Goal: Use online tool/utility

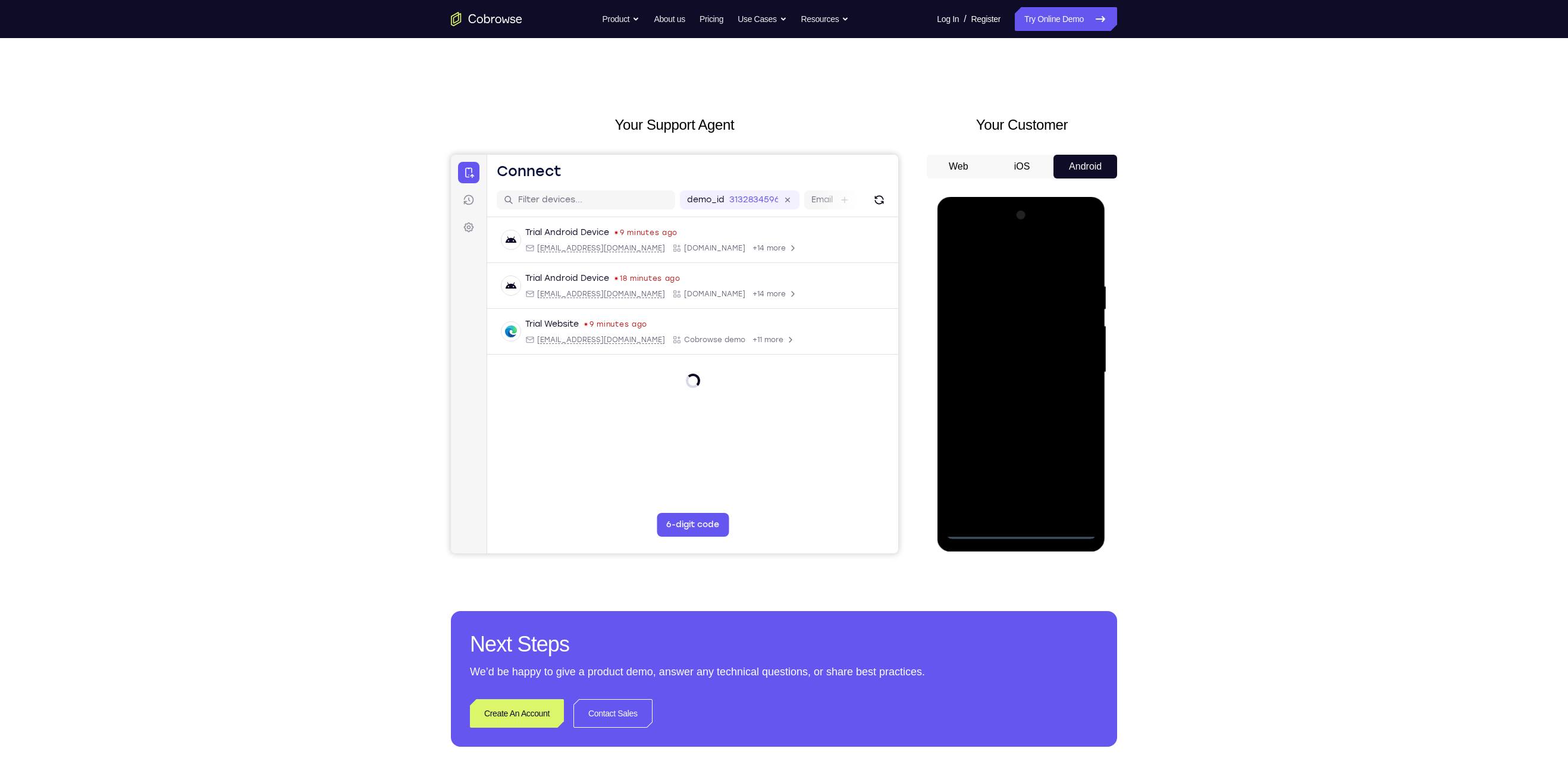
click at [1018, 531] on div at bounding box center [1021, 372] width 150 height 333
click at [1082, 480] on div at bounding box center [1021, 372] width 150 height 333
click at [992, 263] on div at bounding box center [1021, 372] width 150 height 333
click at [1072, 371] on div at bounding box center [1021, 372] width 150 height 333
click at [1006, 394] on div at bounding box center [1021, 372] width 150 height 333
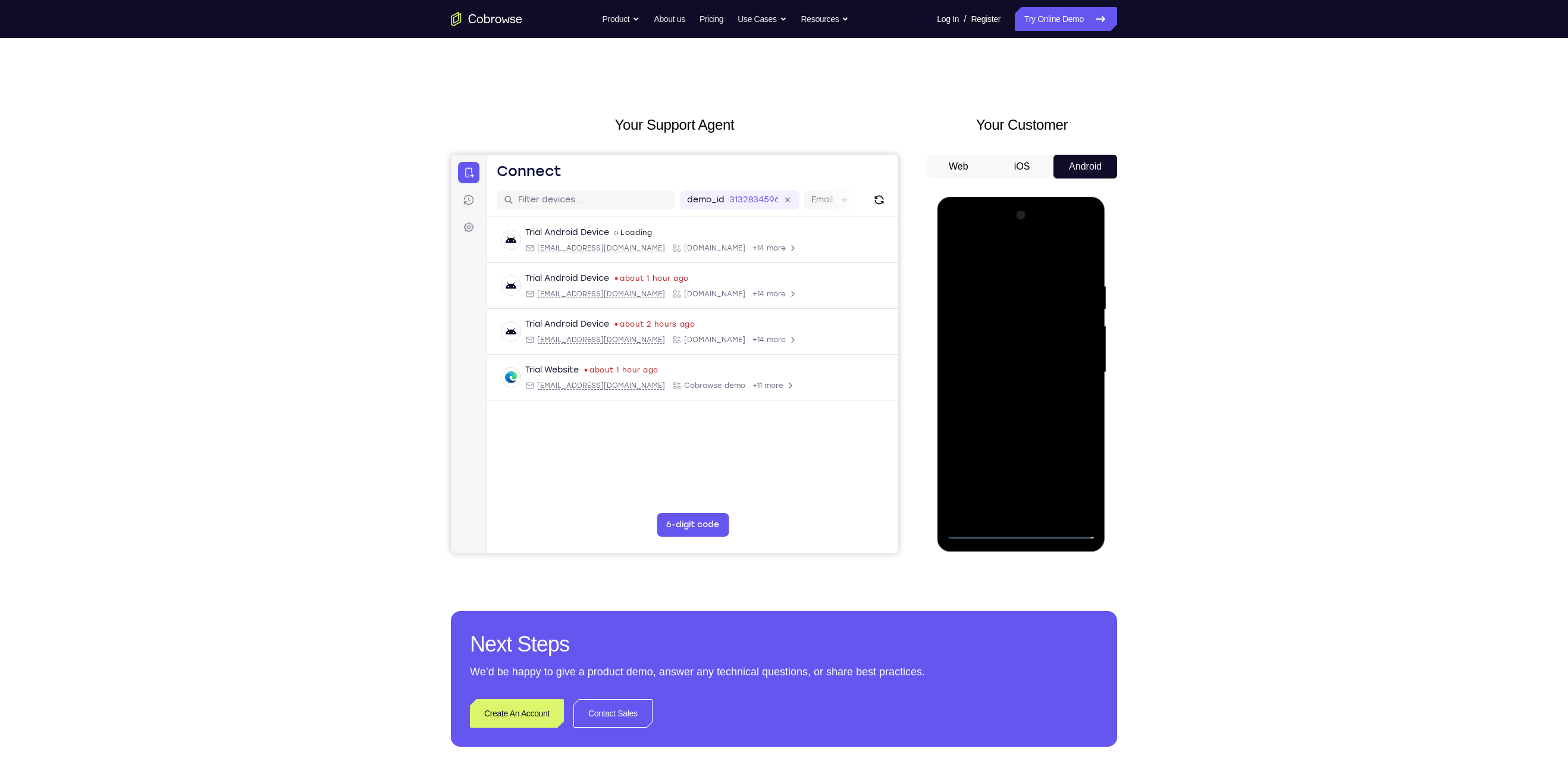
click at [1007, 360] on div at bounding box center [1021, 372] width 150 height 333
click at [1011, 353] on div at bounding box center [1021, 372] width 150 height 333
click at [1018, 375] on div at bounding box center [1021, 372] width 150 height 333
click at [1026, 411] on div at bounding box center [1021, 372] width 150 height 333
click at [1032, 414] on div at bounding box center [1021, 372] width 150 height 333
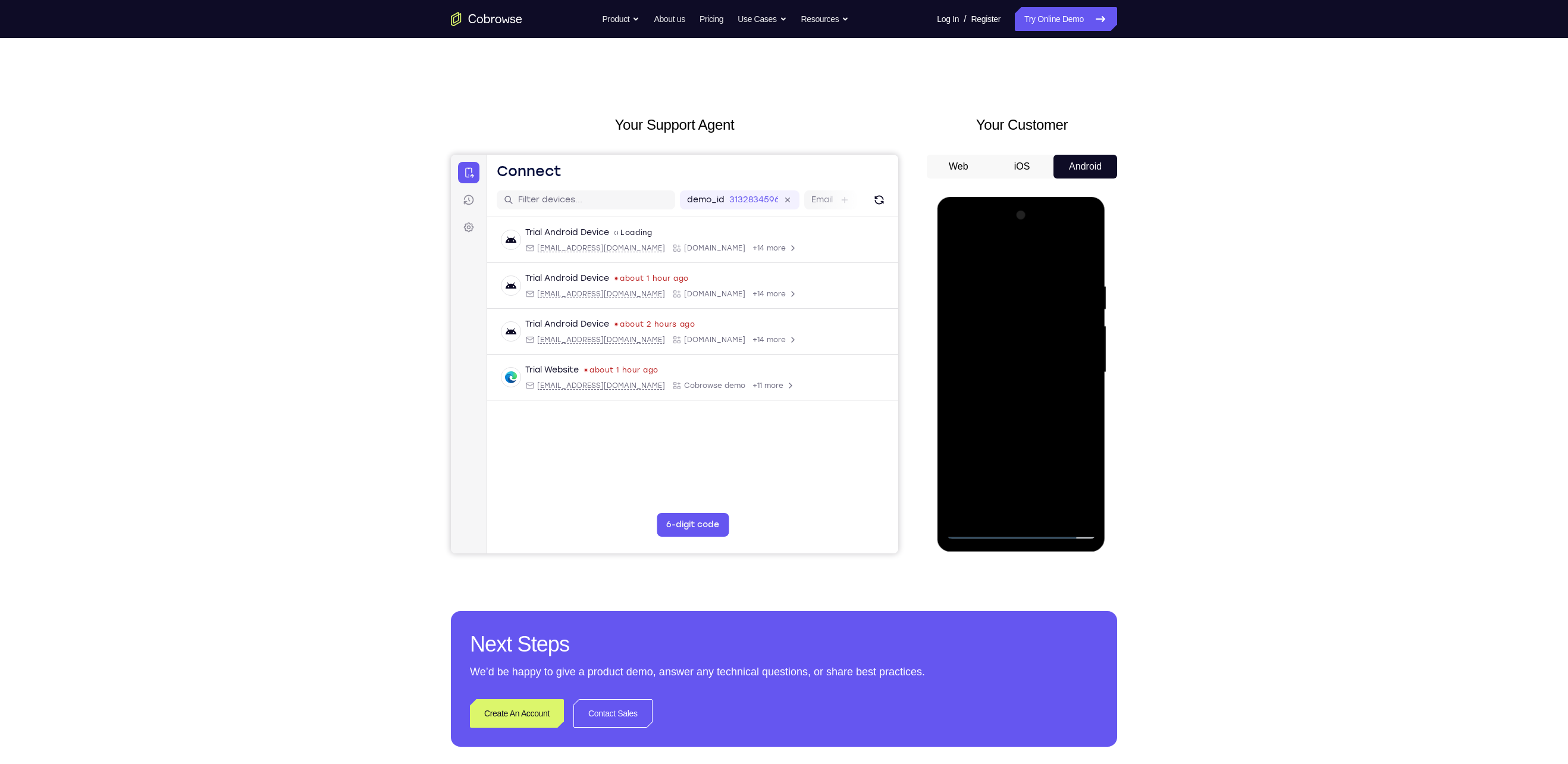
click at [1025, 426] on div at bounding box center [1021, 372] width 150 height 333
drag, startPoint x: 1009, startPoint y: 405, endPoint x: 1007, endPoint y: 375, distance: 30.1
click at [1007, 375] on div at bounding box center [1021, 372] width 150 height 333
click at [1077, 402] on div at bounding box center [1021, 372] width 150 height 333
click at [1087, 402] on div at bounding box center [1021, 372] width 150 height 333
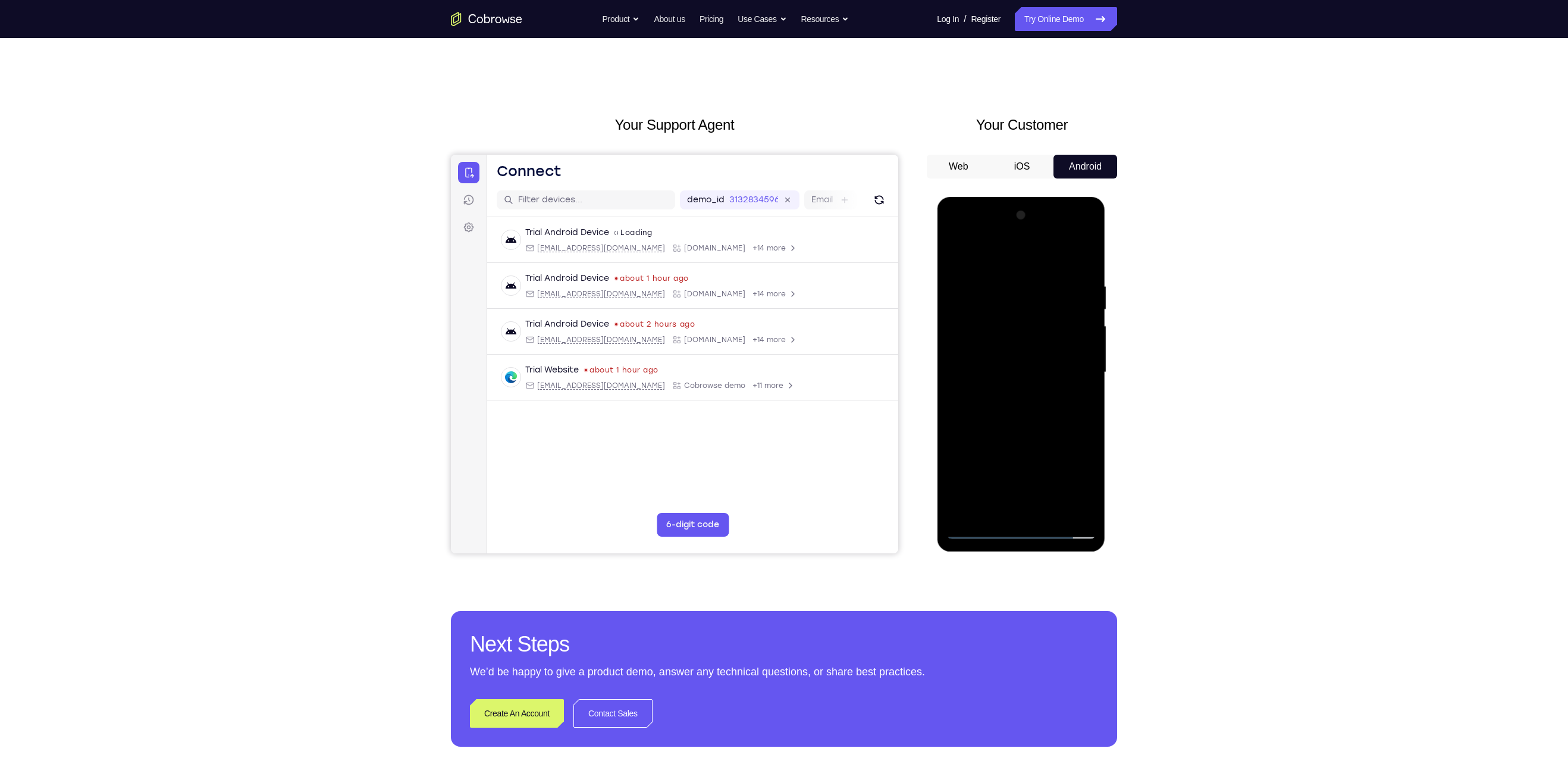
click at [1086, 399] on div at bounding box center [1021, 372] width 150 height 333
click at [1025, 405] on div at bounding box center [1021, 372] width 150 height 333
drag, startPoint x: 1025, startPoint y: 405, endPoint x: 1028, endPoint y: 338, distance: 67.1
click at [1028, 338] on div at bounding box center [1021, 372] width 150 height 333
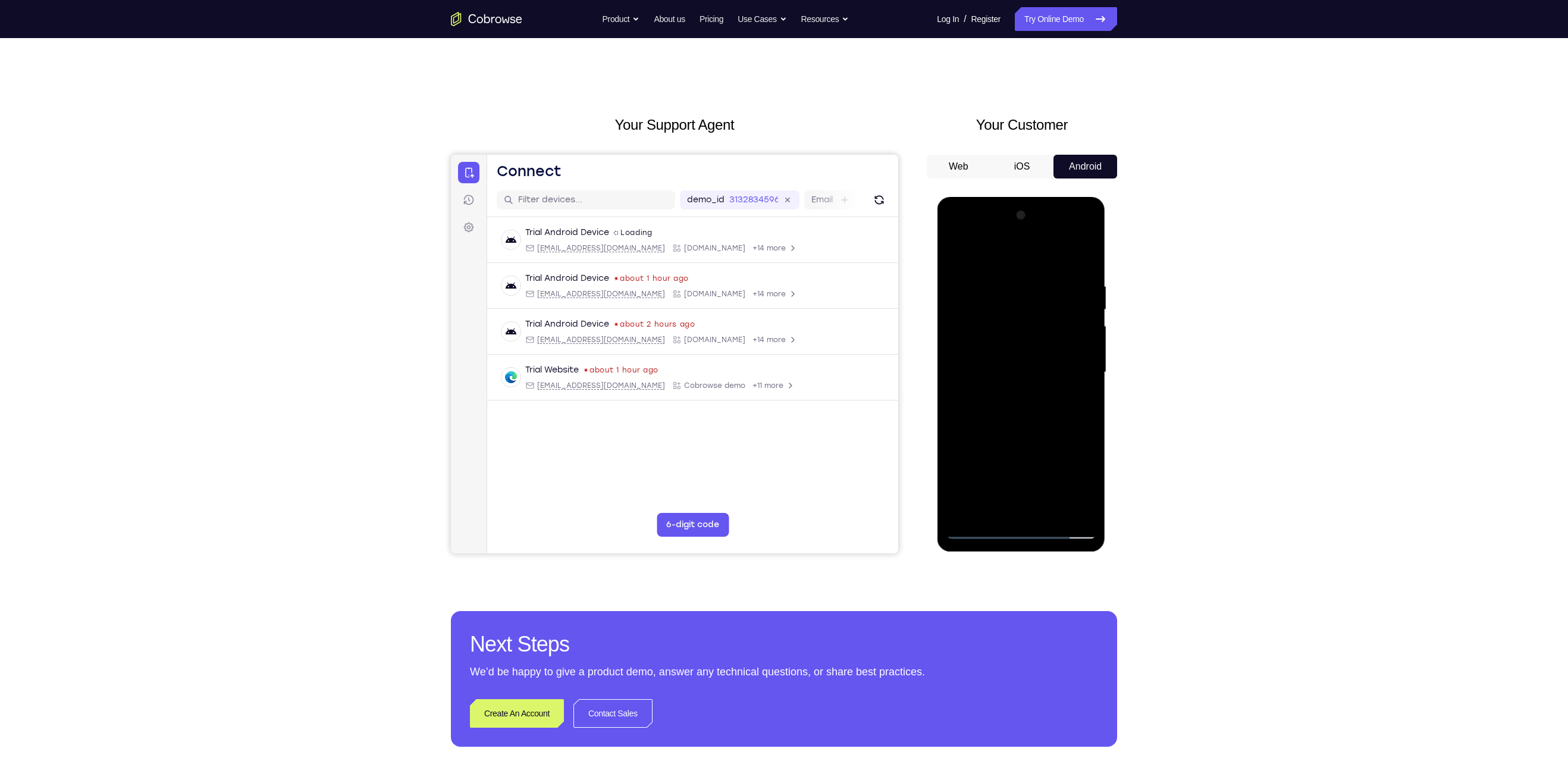
click at [1051, 513] on div at bounding box center [1021, 372] width 150 height 333
click at [1025, 438] on div at bounding box center [1021, 372] width 150 height 333
click at [1025, 433] on div at bounding box center [1021, 372] width 150 height 333
click at [953, 255] on div at bounding box center [1021, 372] width 150 height 333
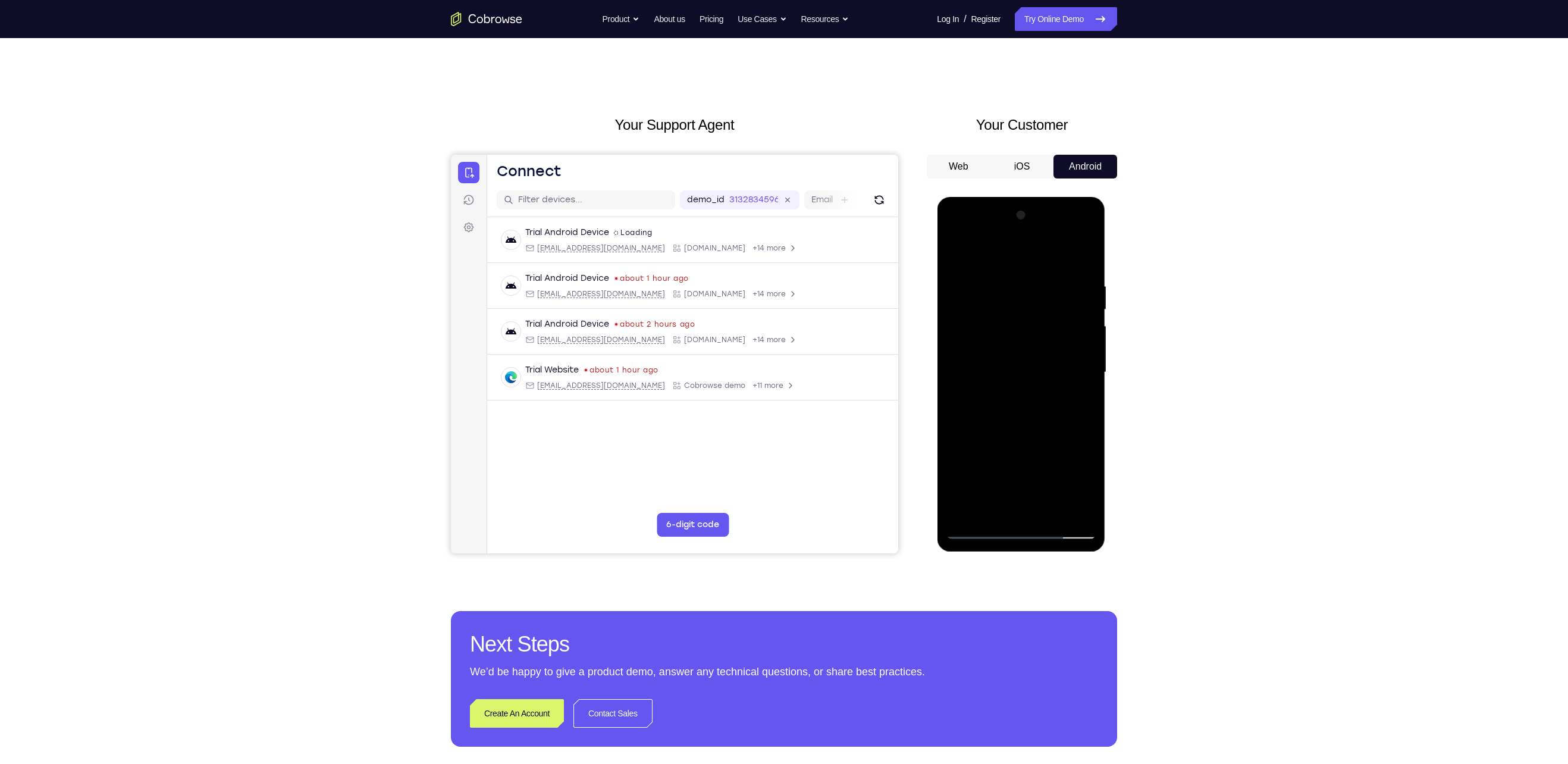
click at [1005, 268] on div at bounding box center [1021, 372] width 150 height 333
click at [1020, 476] on div at bounding box center [1021, 372] width 150 height 333
click at [1086, 375] on div at bounding box center [1021, 372] width 150 height 333
click at [1081, 379] on div at bounding box center [1021, 372] width 150 height 333
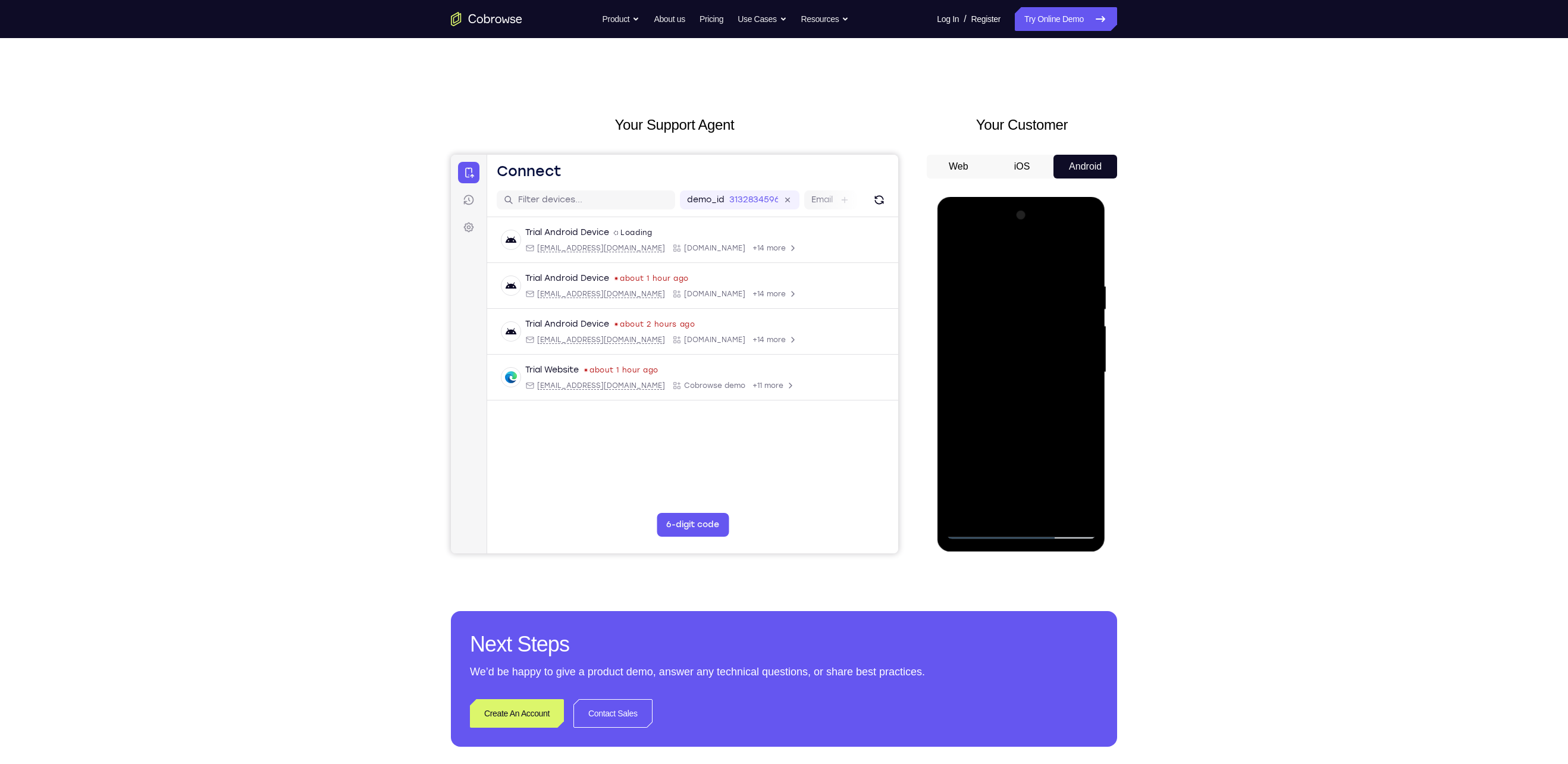
click at [1081, 379] on div at bounding box center [1021, 372] width 150 height 333
click at [1081, 255] on div at bounding box center [1021, 372] width 150 height 333
drag, startPoint x: 1035, startPoint y: 419, endPoint x: 1041, endPoint y: 219, distance: 200.1
click at [1041, 219] on div at bounding box center [1021, 372] width 150 height 333
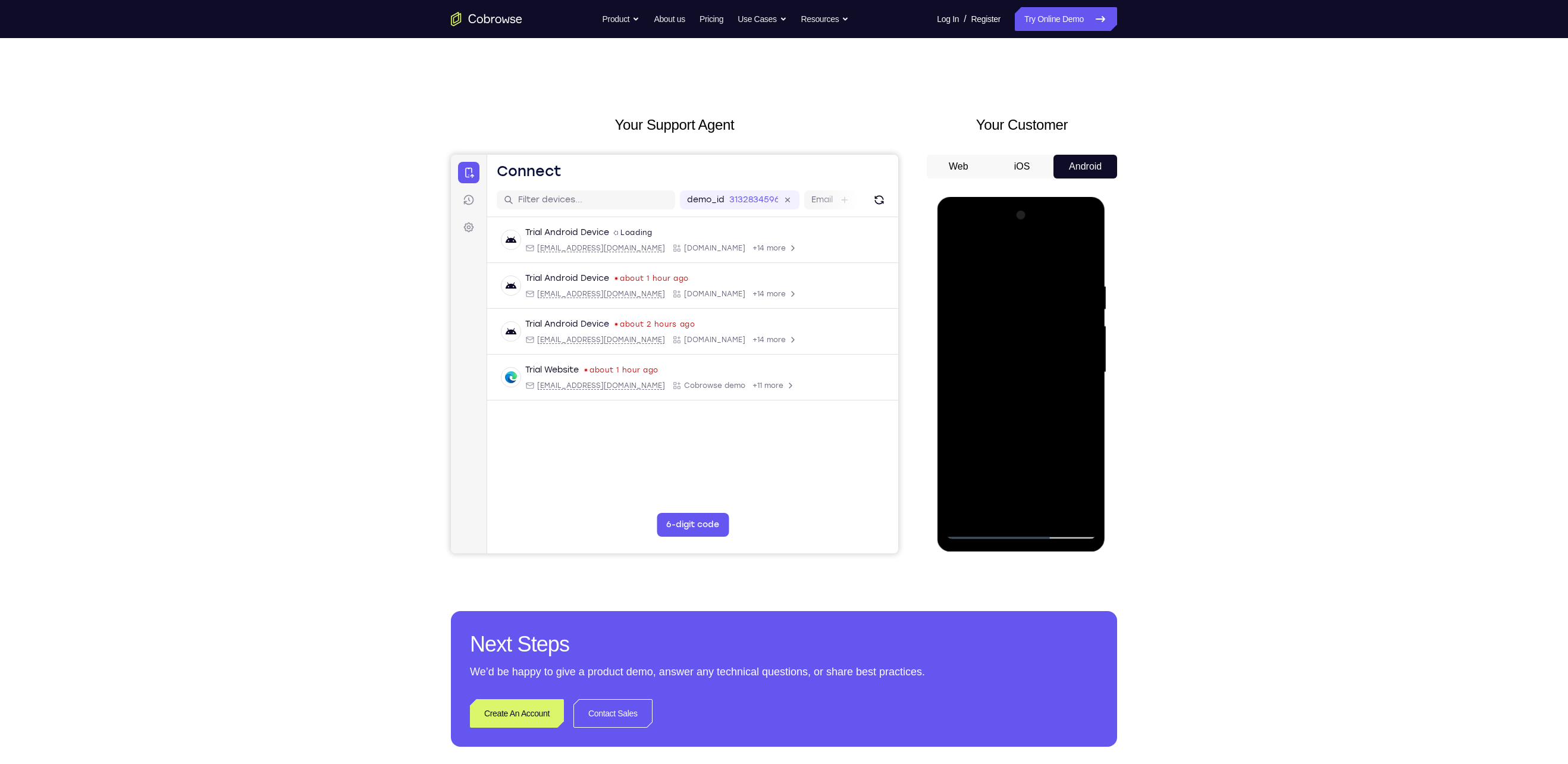
drag, startPoint x: 1026, startPoint y: 465, endPoint x: 1086, endPoint y: 246, distance: 227.1
click at [1086, 246] on div at bounding box center [1021, 372] width 150 height 333
drag, startPoint x: 1027, startPoint y: 438, endPoint x: 1042, endPoint y: 282, distance: 156.7
click at [1042, 282] on div at bounding box center [1021, 372] width 150 height 333
drag, startPoint x: 1063, startPoint y: 412, endPoint x: 1070, endPoint y: 367, distance: 45.5
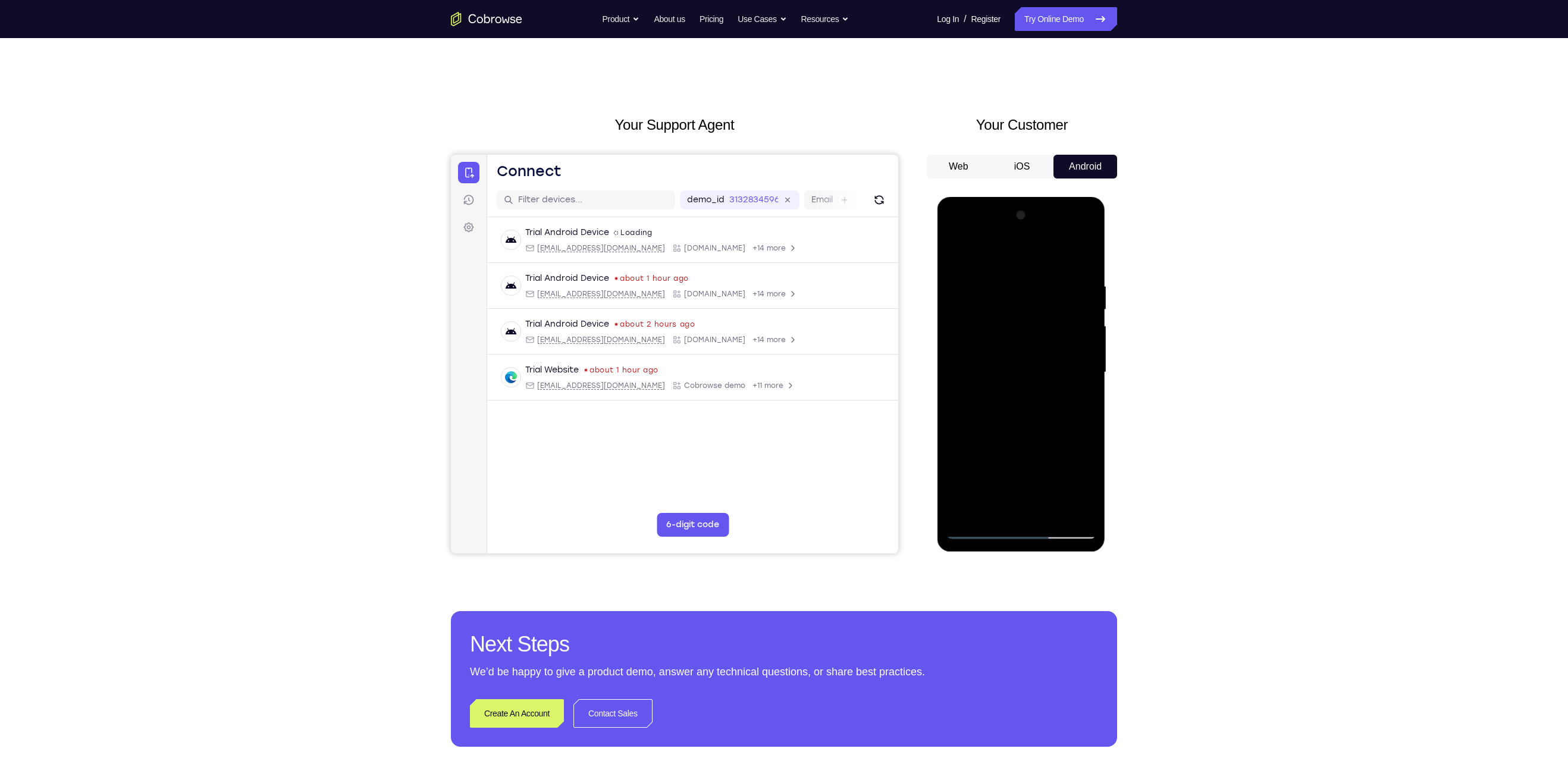
click at [1070, 367] on div at bounding box center [1021, 372] width 150 height 333
click at [1089, 357] on div at bounding box center [1021, 372] width 150 height 333
click at [957, 460] on div at bounding box center [1021, 372] width 150 height 333
drag, startPoint x: 1035, startPoint y: 433, endPoint x: 1068, endPoint y: 210, distance: 225.4
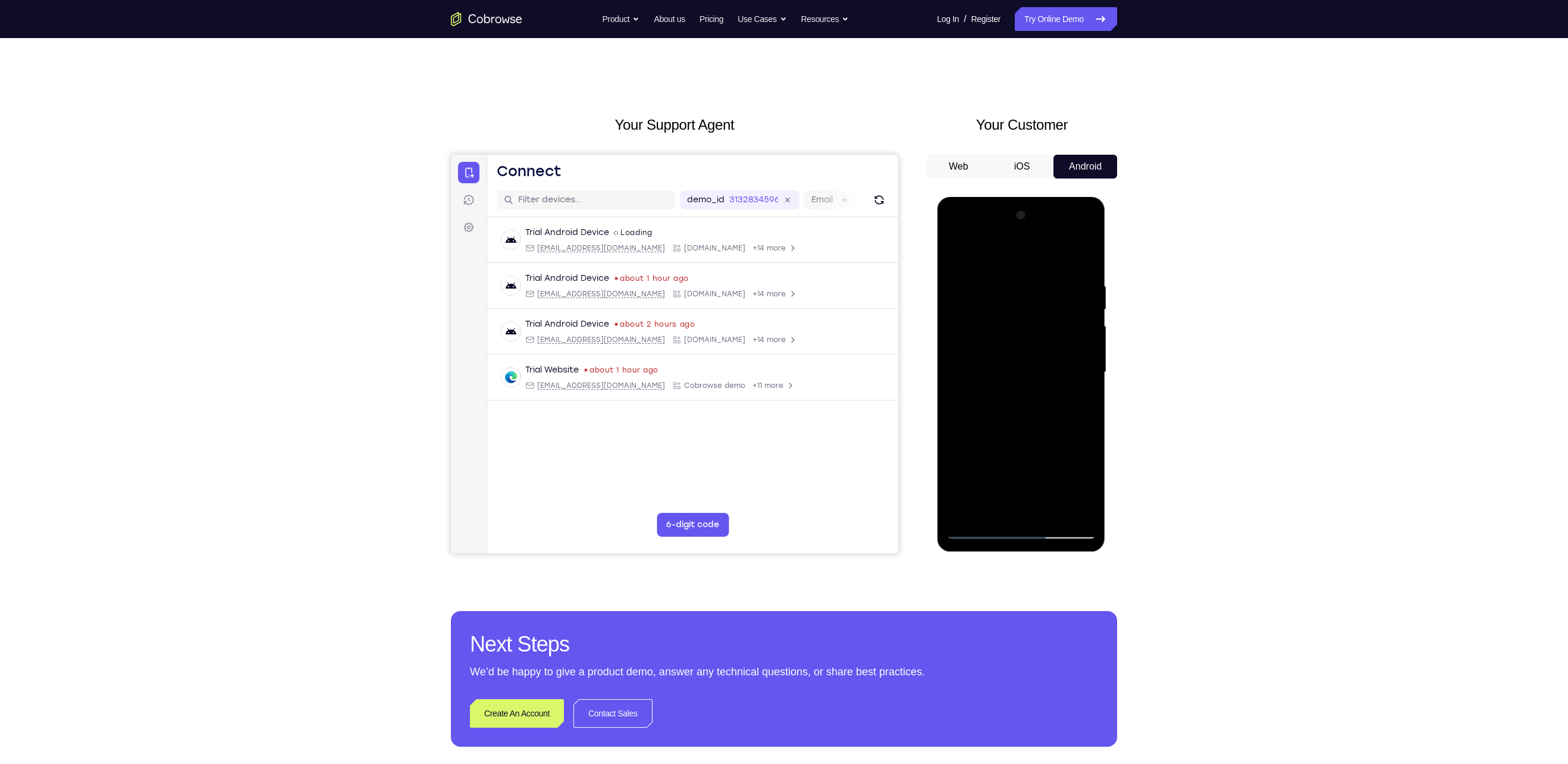
click at [1068, 210] on div at bounding box center [1021, 372] width 150 height 333
drag, startPoint x: 1029, startPoint y: 449, endPoint x: 1043, endPoint y: 403, distance: 48.1
click at [1043, 403] on div at bounding box center [1021, 372] width 150 height 333
click at [1090, 358] on div at bounding box center [1021, 372] width 150 height 333
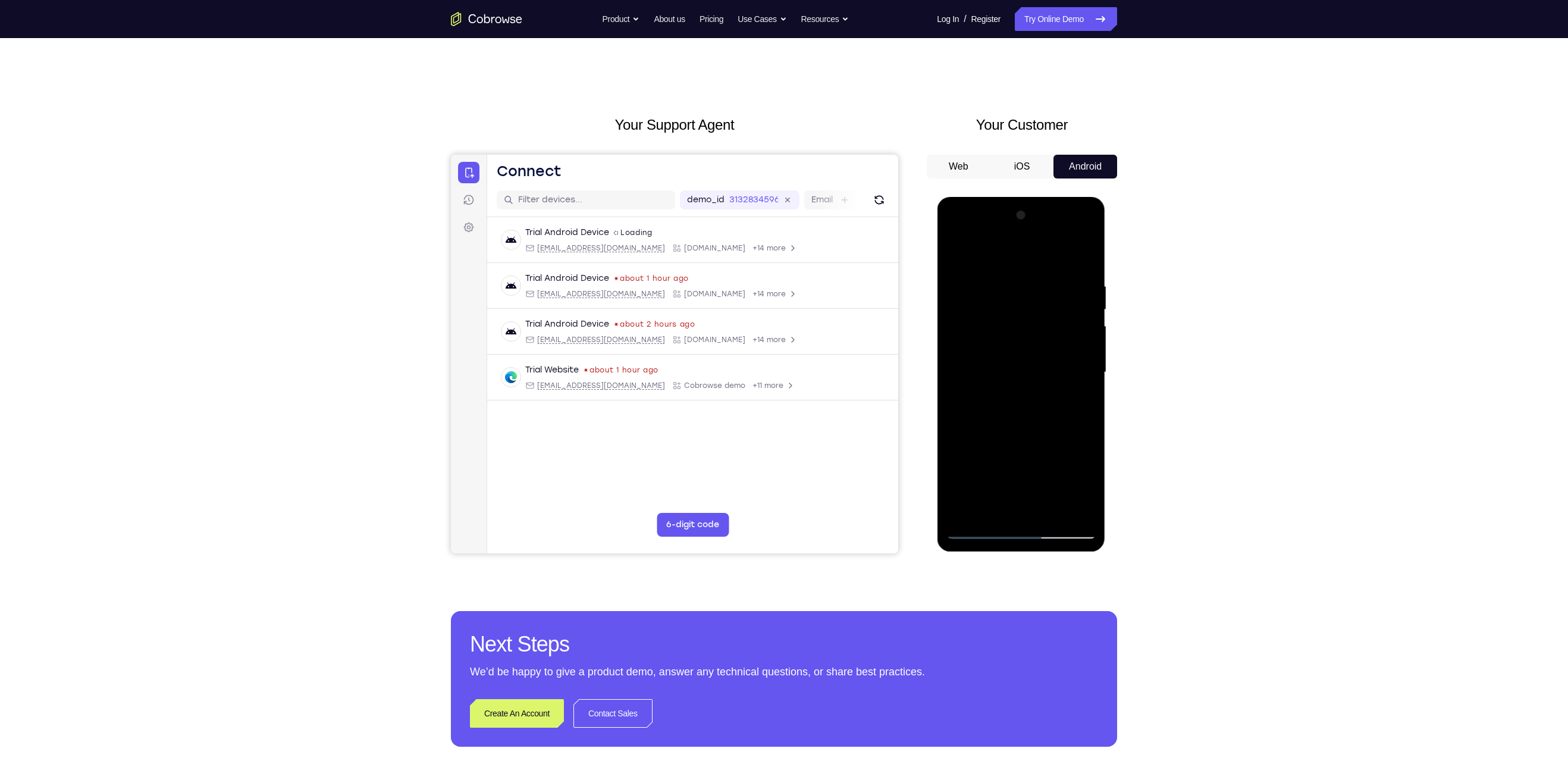
click at [1090, 358] on div at bounding box center [1021, 372] width 150 height 333
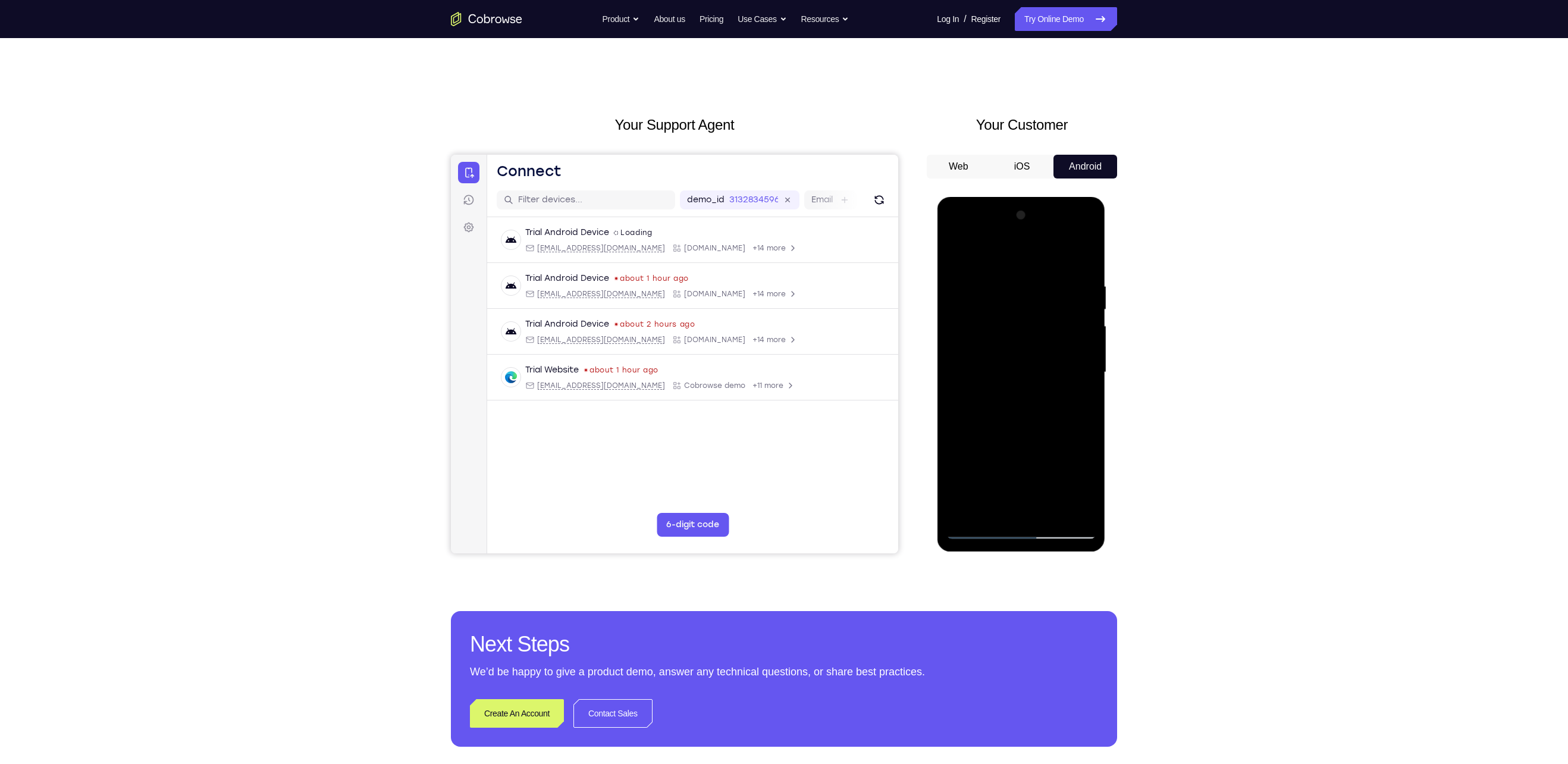
click at [1090, 358] on div at bounding box center [1021, 372] width 150 height 333
drag, startPoint x: 1022, startPoint y: 480, endPoint x: 1036, endPoint y: 231, distance: 249.4
click at [1036, 231] on div at bounding box center [1021, 372] width 150 height 333
drag, startPoint x: 1039, startPoint y: 418, endPoint x: 1045, endPoint y: 377, distance: 41.4
click at [1045, 377] on div at bounding box center [1021, 372] width 150 height 333
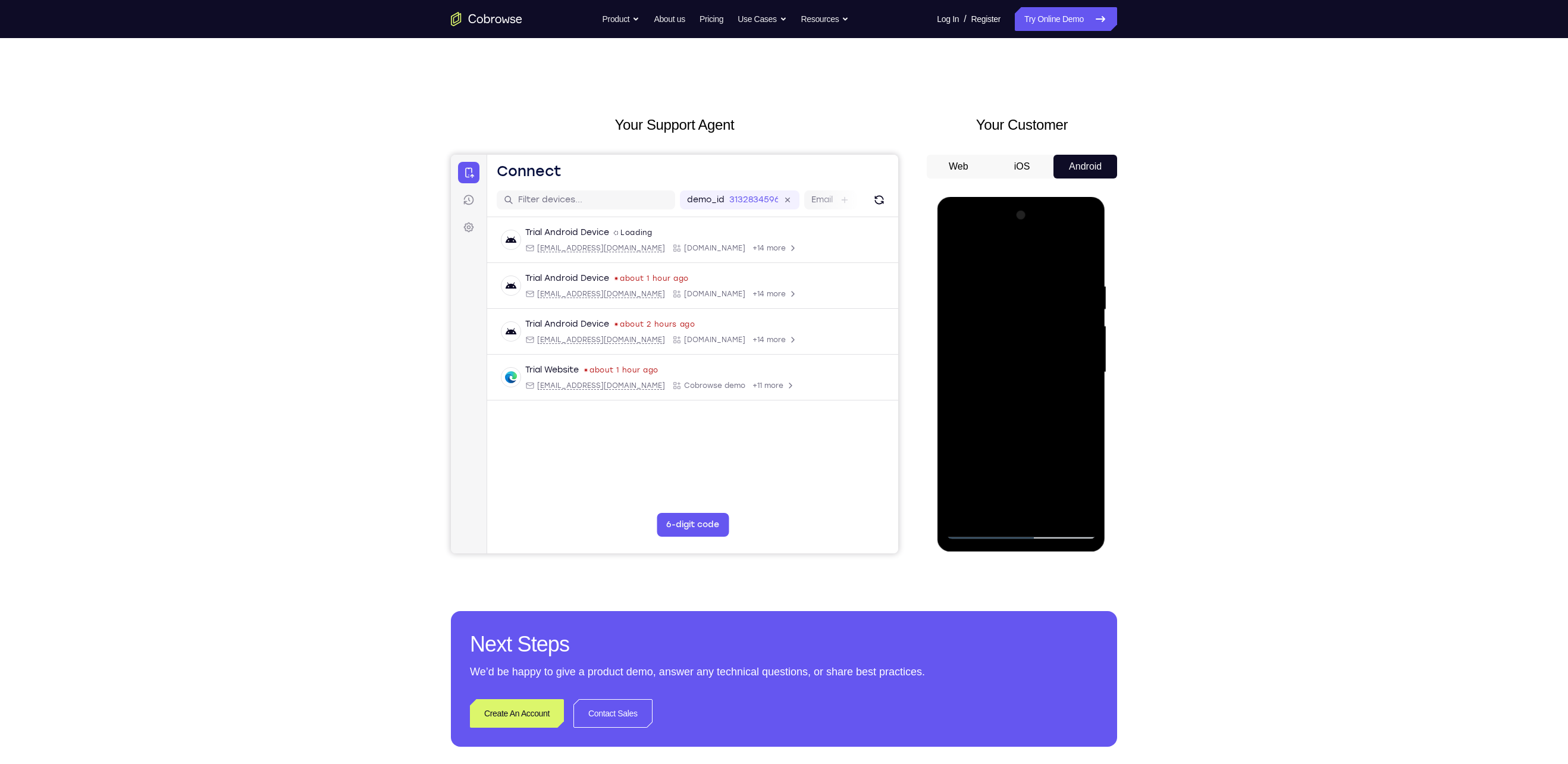
click at [1086, 361] on div at bounding box center [1021, 372] width 150 height 333
click at [955, 473] on div at bounding box center [1021, 372] width 150 height 333
drag, startPoint x: 1010, startPoint y: 433, endPoint x: 1043, endPoint y: 216, distance: 219.5
click at [1043, 216] on div at bounding box center [1021, 372] width 150 height 333
drag, startPoint x: 1031, startPoint y: 395, endPoint x: 1063, endPoint y: 291, distance: 108.8
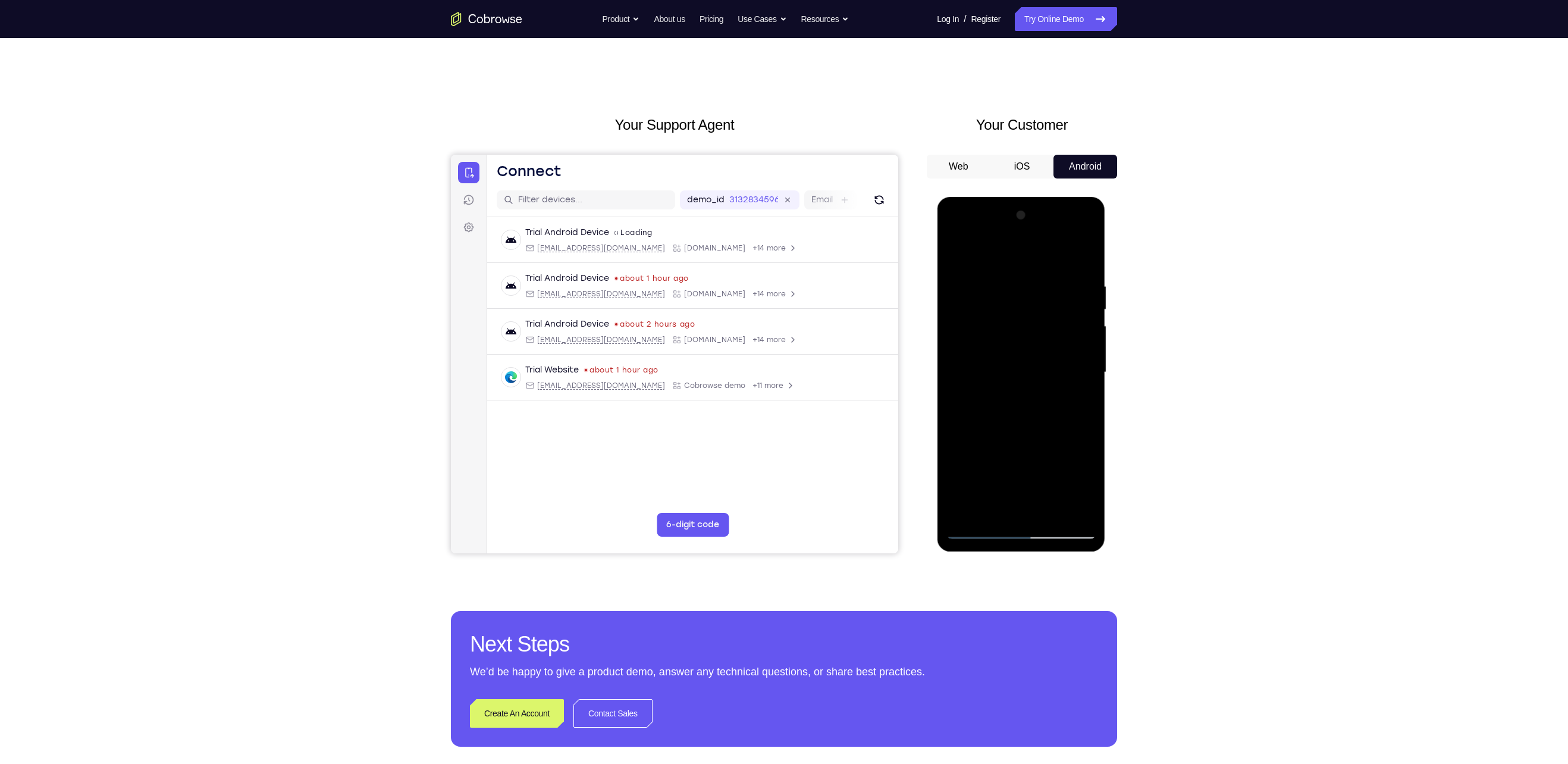
click at [1063, 291] on div at bounding box center [1021, 372] width 150 height 333
drag, startPoint x: 1039, startPoint y: 436, endPoint x: 1060, endPoint y: 220, distance: 217.0
click at [1060, 220] on div at bounding box center [1021, 372] width 150 height 333
drag, startPoint x: 1035, startPoint y: 446, endPoint x: 1043, endPoint y: 217, distance: 229.1
click at [1043, 217] on div at bounding box center [1021, 372] width 150 height 333
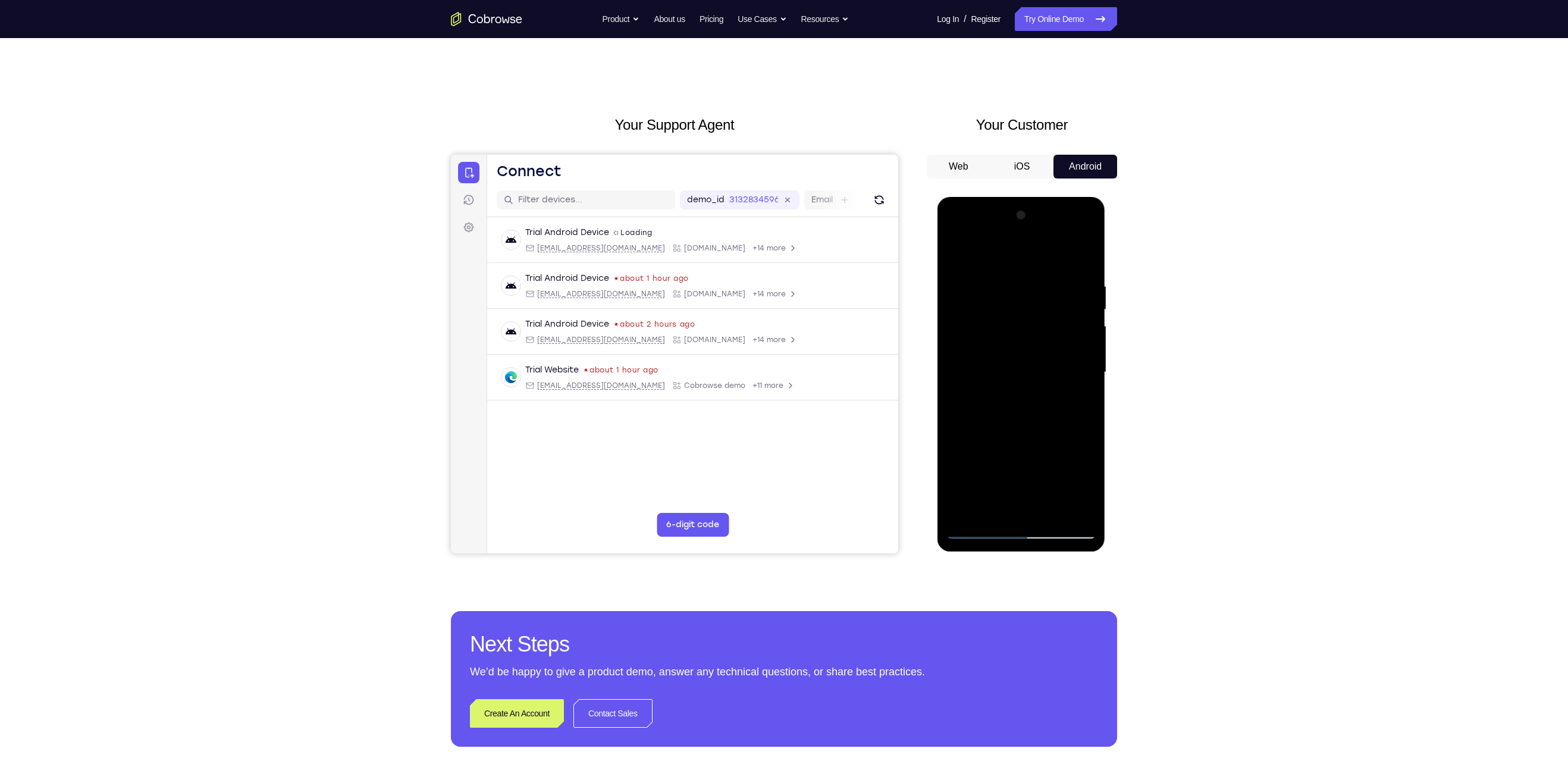
drag, startPoint x: 1028, startPoint y: 454, endPoint x: 1060, endPoint y: 251, distance: 205.5
click at [1060, 251] on div at bounding box center [1021, 372] width 150 height 333
drag, startPoint x: 1038, startPoint y: 419, endPoint x: 1014, endPoint y: 545, distance: 128.3
click at [1014, 545] on div at bounding box center [1021, 374] width 168 height 355
drag, startPoint x: 1053, startPoint y: 340, endPoint x: 1052, endPoint y: 399, distance: 59.0
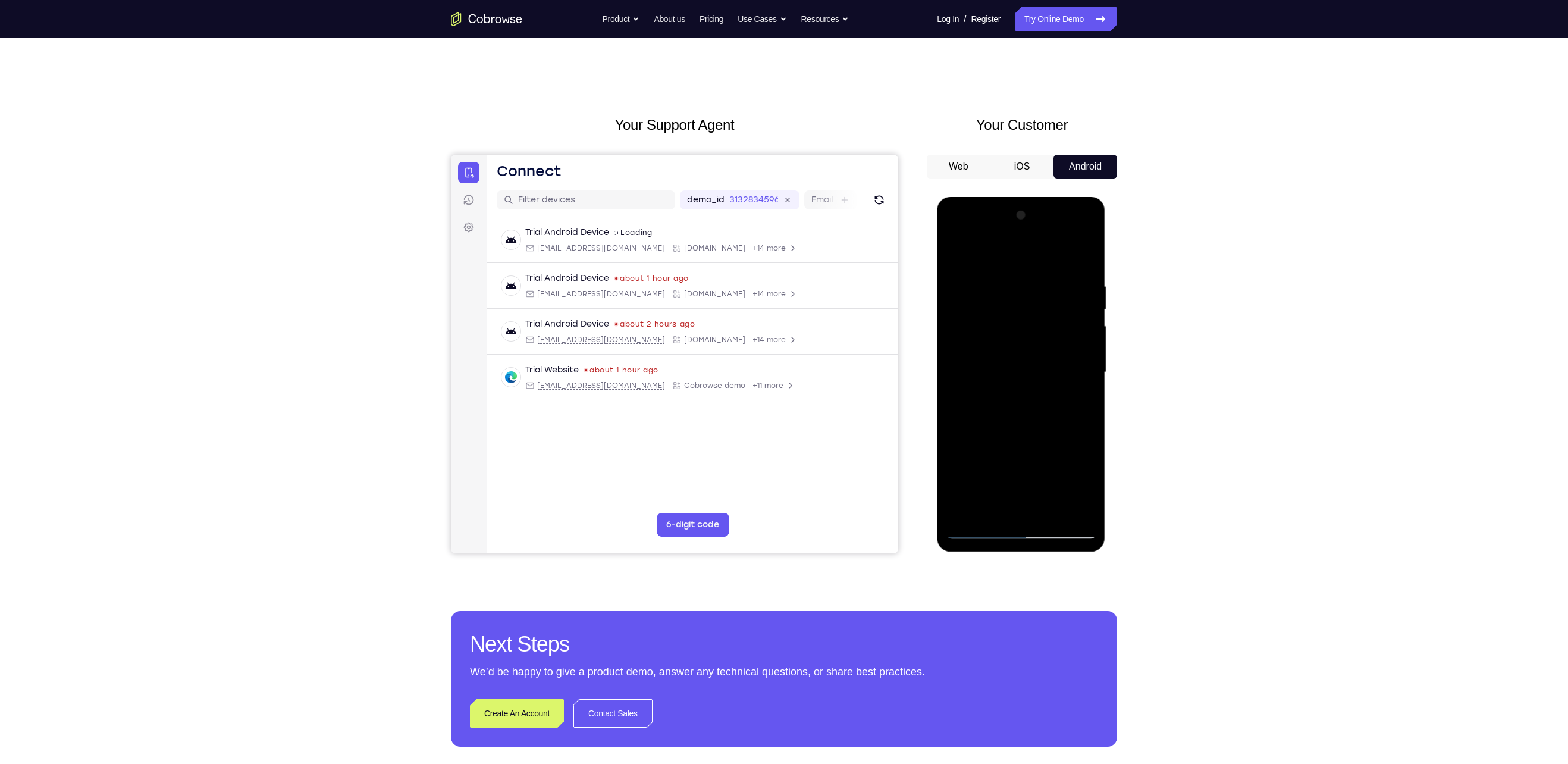
click at [1052, 399] on div at bounding box center [1021, 372] width 150 height 333
click at [1091, 371] on div at bounding box center [1021, 372] width 150 height 333
click at [955, 373] on div at bounding box center [1021, 372] width 150 height 333
click at [1093, 371] on div at bounding box center [1021, 372] width 150 height 333
click at [1081, 375] on div at bounding box center [1021, 372] width 150 height 333
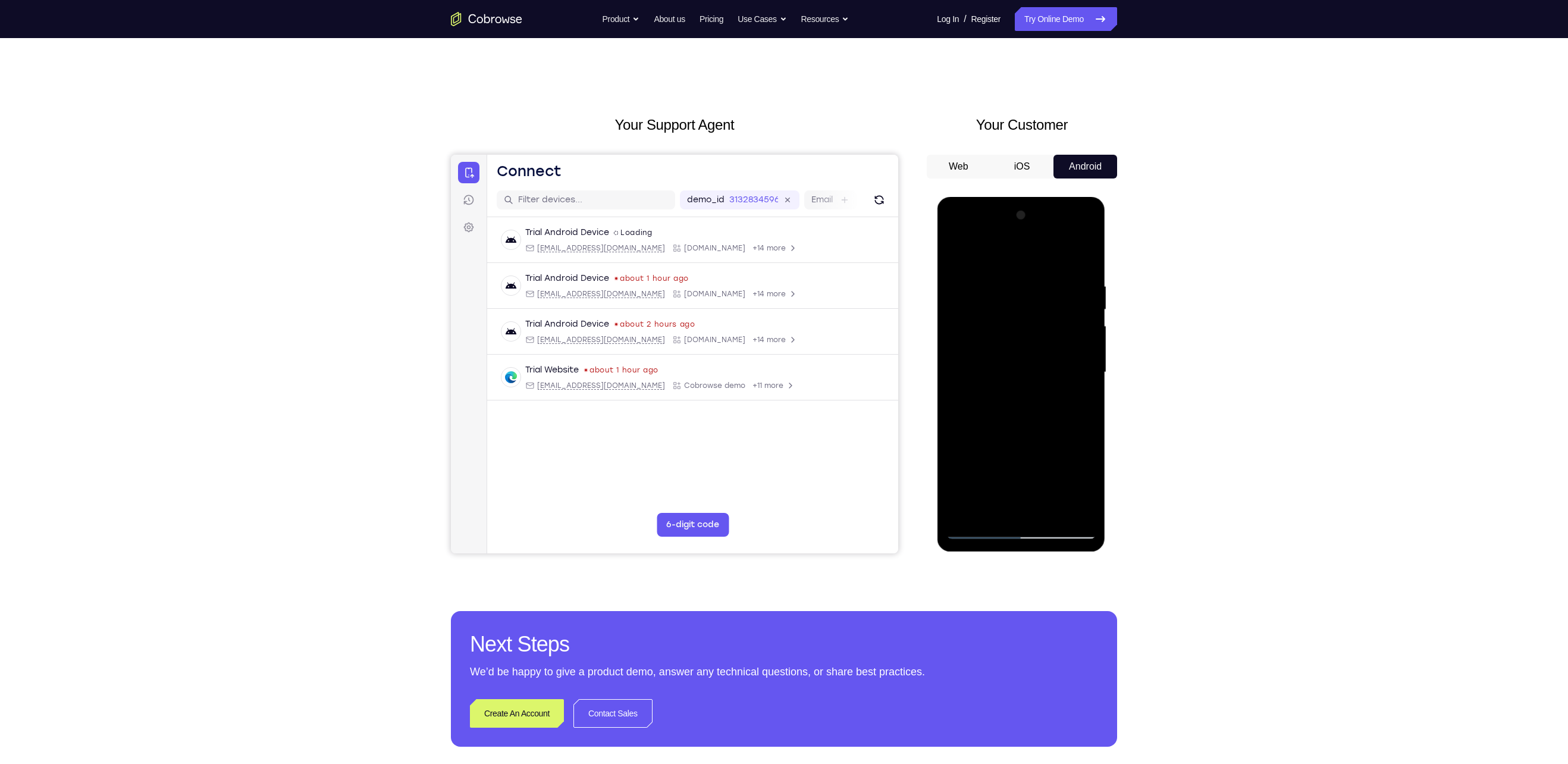
click at [1088, 372] on div at bounding box center [1021, 372] width 150 height 333
drag, startPoint x: 1034, startPoint y: 364, endPoint x: 1032, endPoint y: 411, distance: 47.0
click at [1032, 411] on div at bounding box center [1021, 372] width 150 height 333
drag, startPoint x: 1035, startPoint y: 397, endPoint x: 1061, endPoint y: 154, distance: 244.4
click at [1061, 197] on html "Online web based iOS Simulators and Android Emulators. Run iPhone, iPad, Mobile…" at bounding box center [1022, 375] width 170 height 357
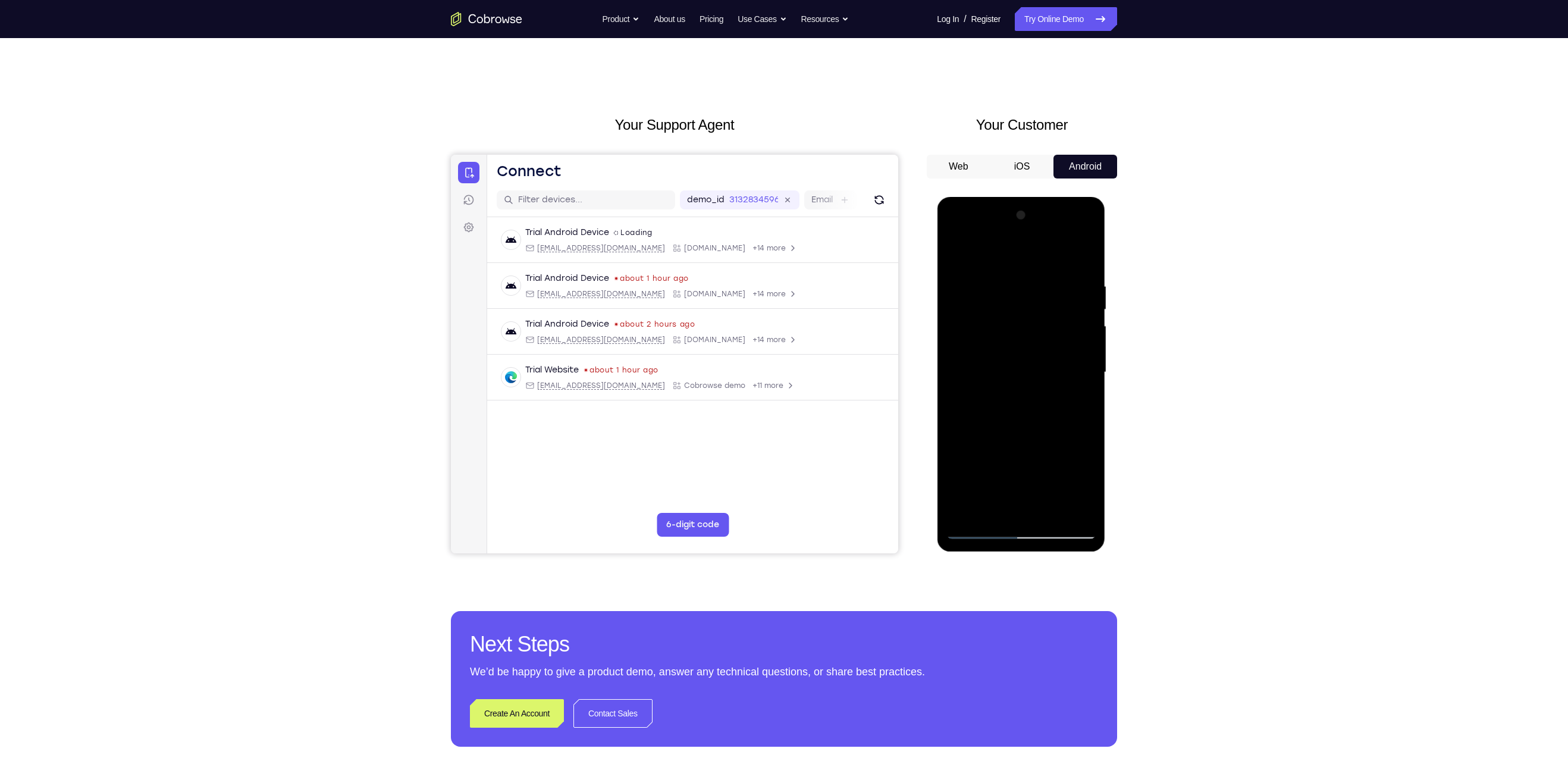
drag, startPoint x: 1031, startPoint y: 414, endPoint x: 1054, endPoint y: 336, distance: 81.3
click at [1054, 336] on div at bounding box center [1021, 372] width 150 height 333
click at [1086, 362] on div at bounding box center [1021, 372] width 150 height 333
click at [1088, 368] on div at bounding box center [1021, 372] width 150 height 333
drag, startPoint x: 1034, startPoint y: 443, endPoint x: 1044, endPoint y: 198, distance: 245.2
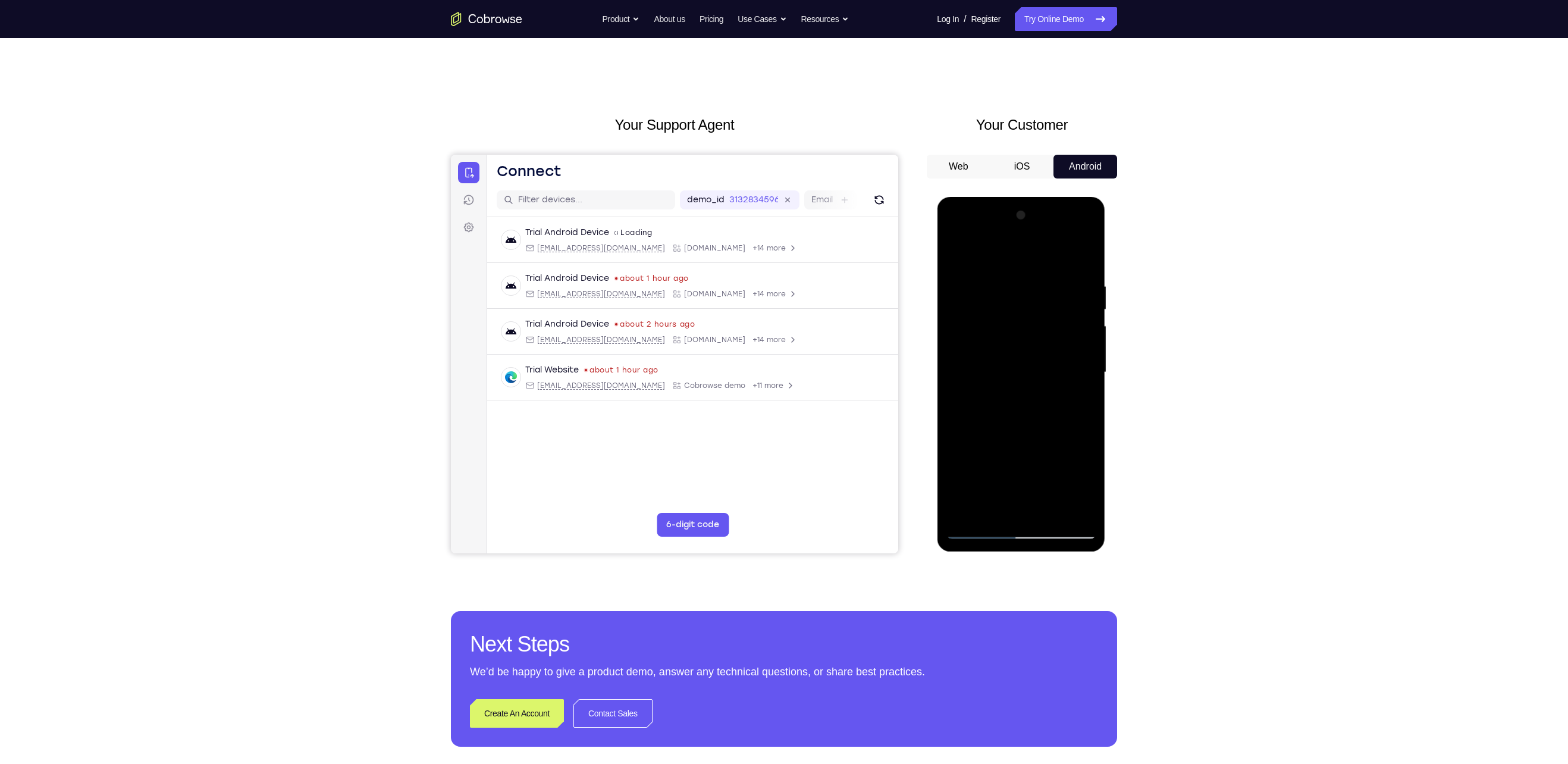
click at [1044, 198] on div at bounding box center [1021, 374] width 168 height 355
drag, startPoint x: 1028, startPoint y: 417, endPoint x: 1028, endPoint y: 370, distance: 47.0
click at [1028, 370] on div at bounding box center [1021, 372] width 150 height 333
click at [1085, 359] on div at bounding box center [1021, 372] width 150 height 333
click at [955, 464] on div at bounding box center [1021, 372] width 150 height 333
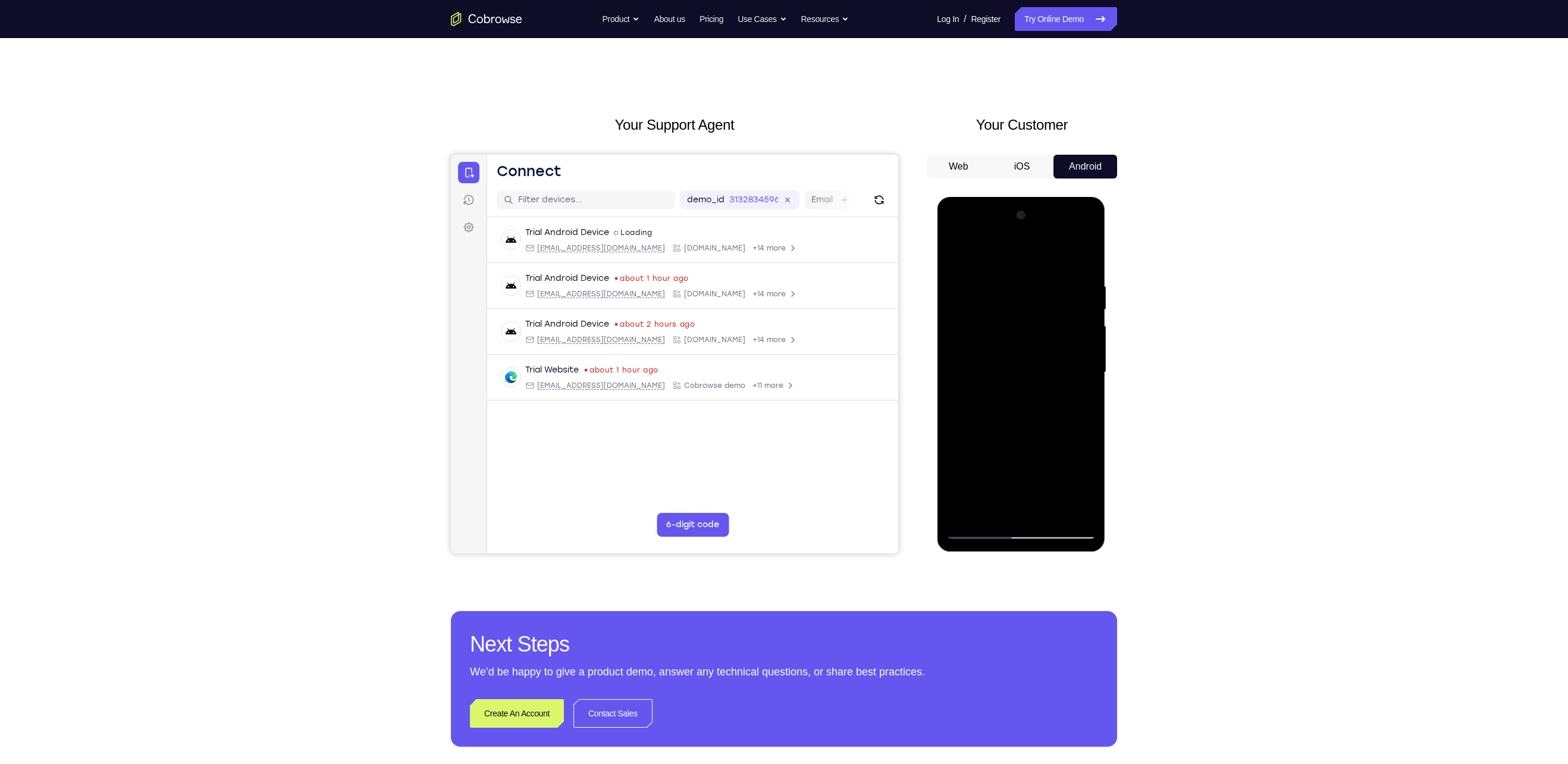
drag, startPoint x: 1025, startPoint y: 443, endPoint x: 1055, endPoint y: 209, distance: 235.9
click at [1055, 209] on div at bounding box center [1021, 372] width 150 height 333
drag, startPoint x: 1032, startPoint y: 420, endPoint x: 1072, endPoint y: 224, distance: 200.0
click at [1072, 224] on div at bounding box center [1021, 372] width 150 height 333
drag, startPoint x: 1036, startPoint y: 421, endPoint x: 1095, endPoint y: 154, distance: 273.4
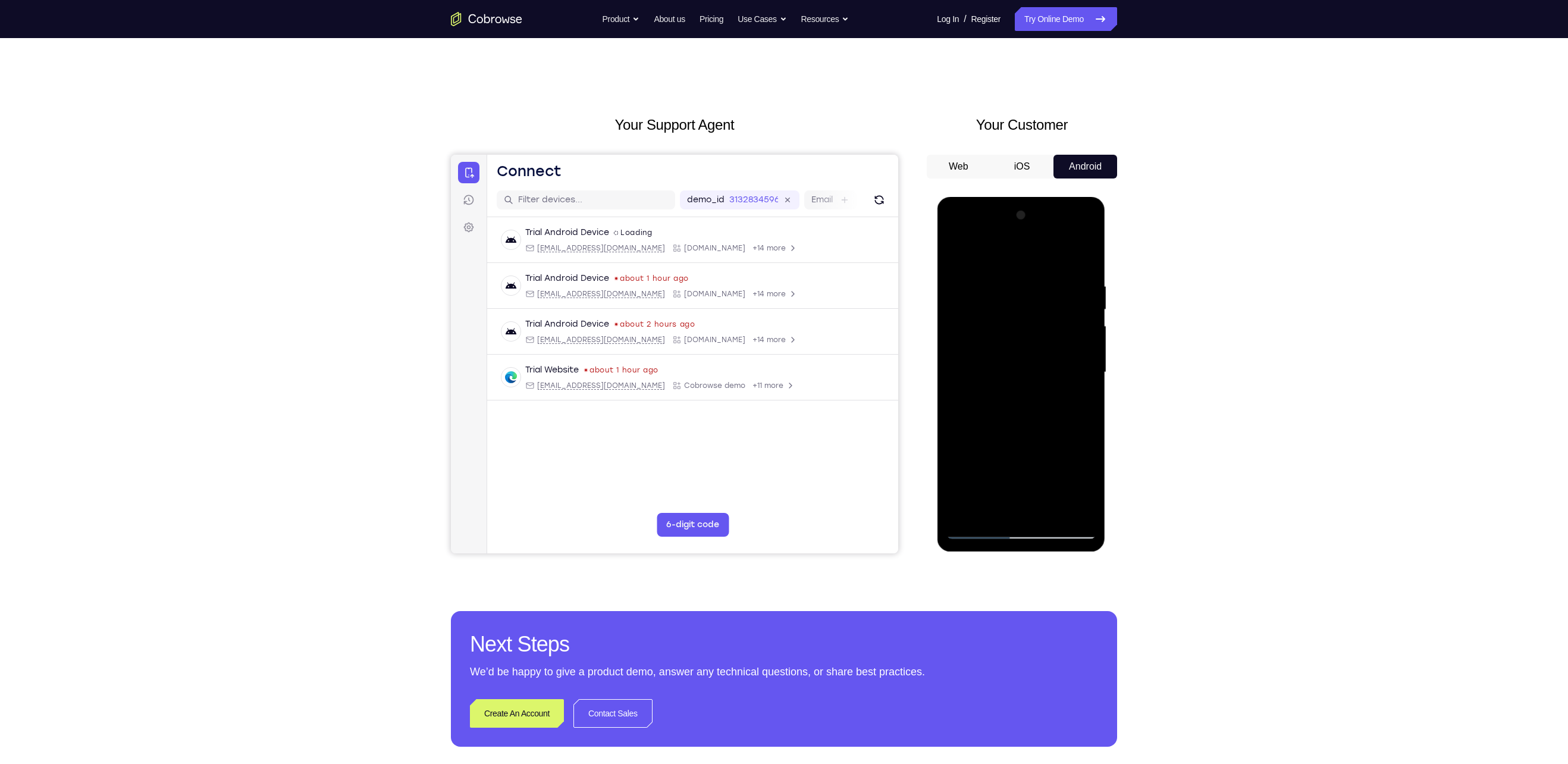
click at [1095, 197] on html "Online web based iOS Simulators and Android Emulators. Run iPhone, iPad, Mobile…" at bounding box center [1022, 375] width 170 height 357
drag, startPoint x: 1025, startPoint y: 424, endPoint x: 1038, endPoint y: 381, distance: 44.9
click at [1038, 381] on div at bounding box center [1021, 372] width 150 height 333
drag, startPoint x: 1034, startPoint y: 448, endPoint x: 1051, endPoint y: 349, distance: 100.4
click at [1051, 349] on div at bounding box center [1021, 372] width 150 height 333
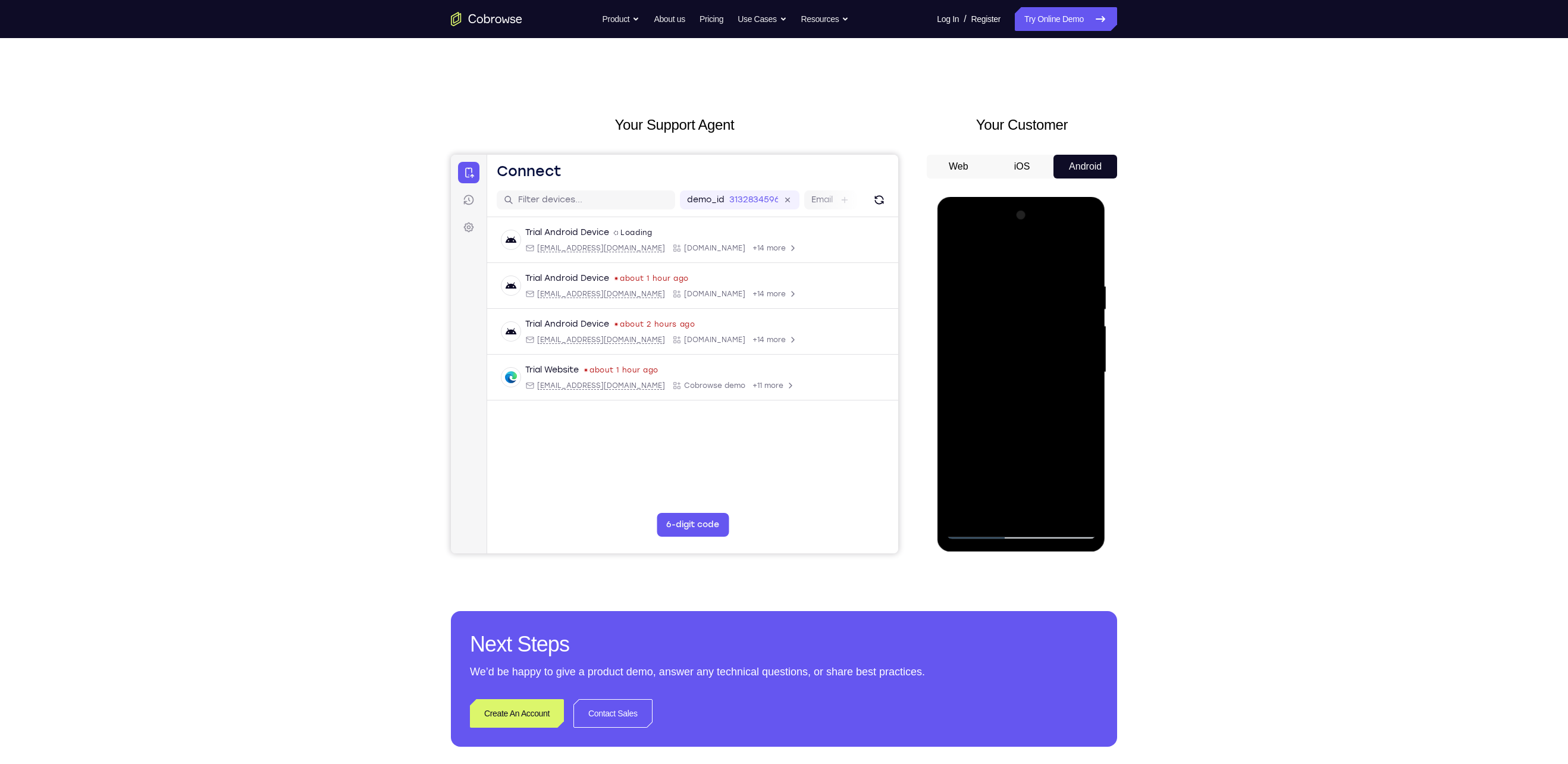
click at [1086, 392] on div at bounding box center [1021, 372] width 150 height 333
click at [1014, 394] on div at bounding box center [1021, 372] width 150 height 333
